Goal: Task Accomplishment & Management: Complete application form

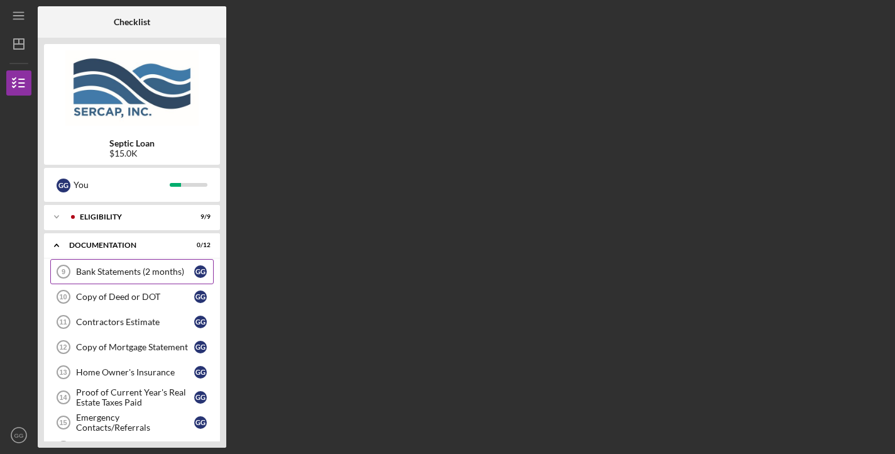
click at [146, 270] on div "Bank Statements (2 months)" at bounding box center [135, 271] width 118 height 10
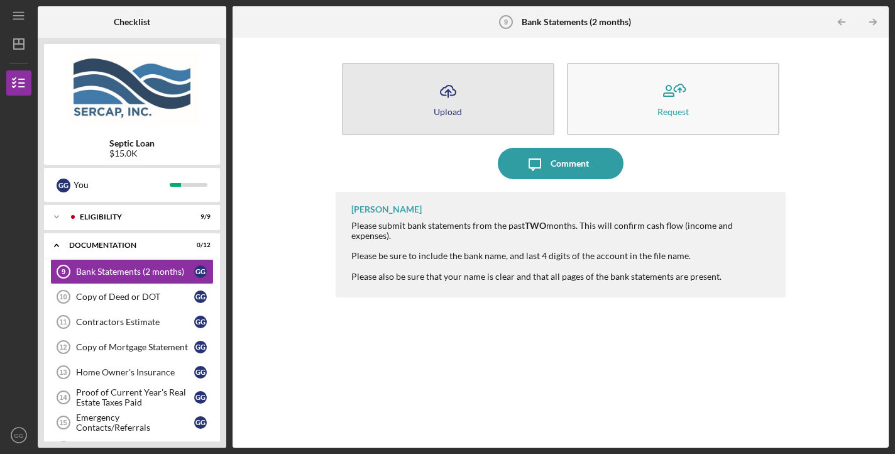
click at [469, 102] on button "Icon/Upload Upload" at bounding box center [448, 99] width 212 height 72
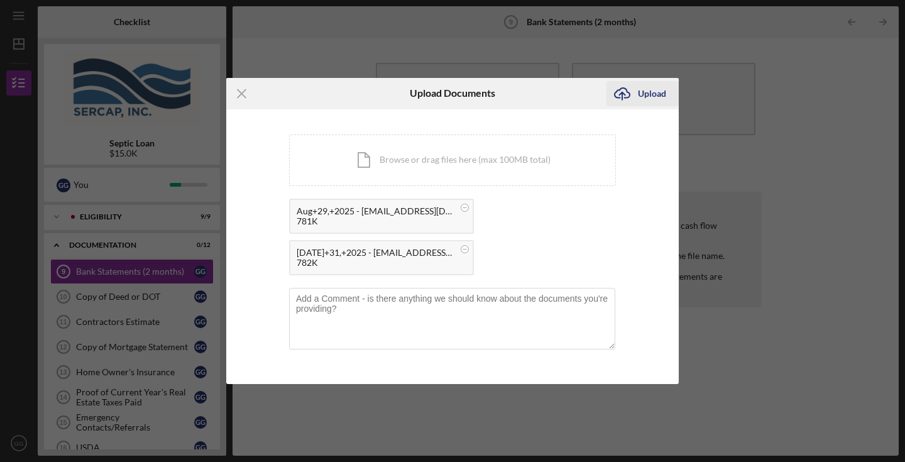
click at [649, 92] on div "Upload" at bounding box center [652, 93] width 28 height 25
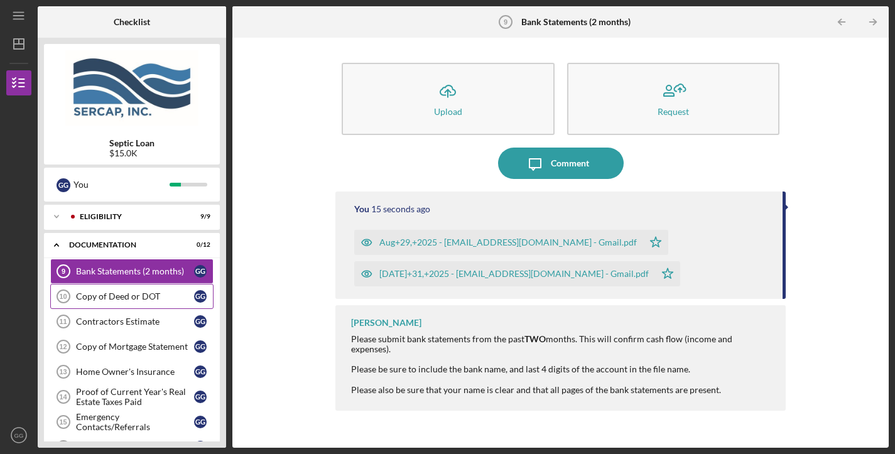
click at [129, 295] on div "Copy of Deed or DOT" at bounding box center [135, 297] width 118 height 10
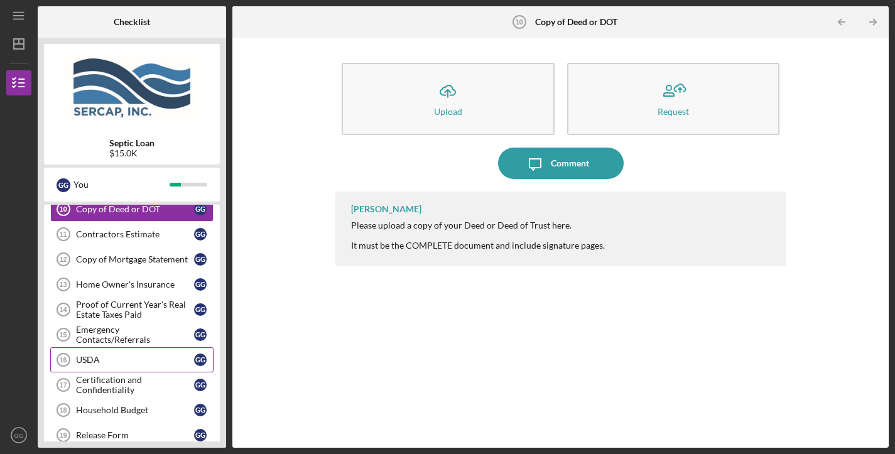
scroll to position [162, 0]
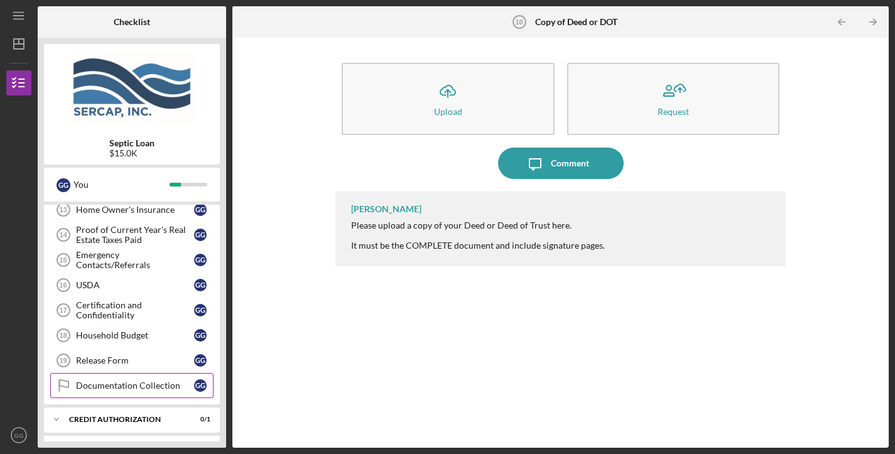
click at [165, 382] on div "Documentation Collection" at bounding box center [135, 386] width 118 height 10
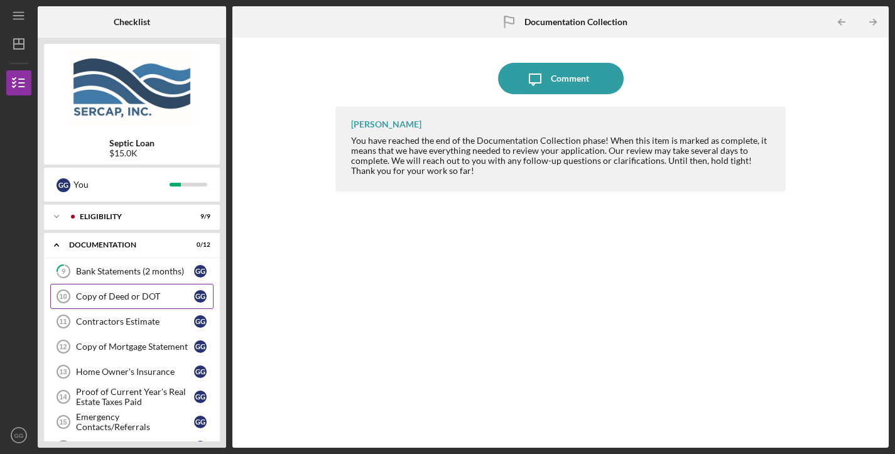
click at [160, 297] on div "Copy of Deed or DOT" at bounding box center [135, 297] width 118 height 10
